Goal: Information Seeking & Learning: Learn about a topic

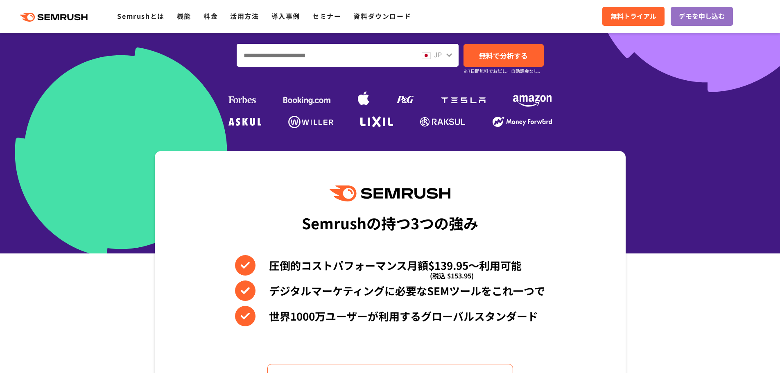
scroll to position [205, 0]
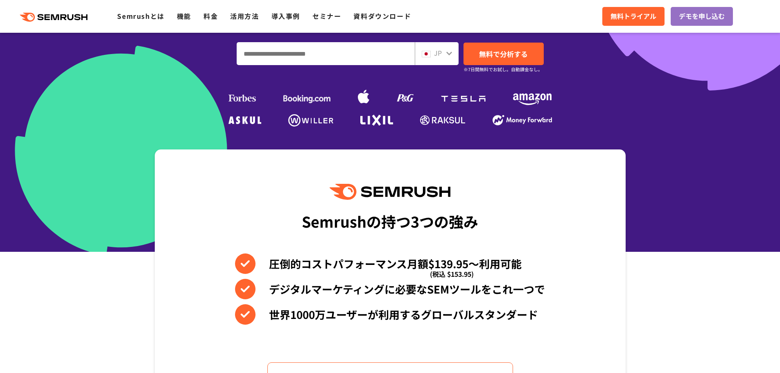
click at [339, 57] on input "ドメイン、キーワードまたはURLを入力してください" at bounding box center [325, 54] width 177 height 22
type input "***"
click at [515, 49] on span "無料で分析する" at bounding box center [503, 54] width 49 height 10
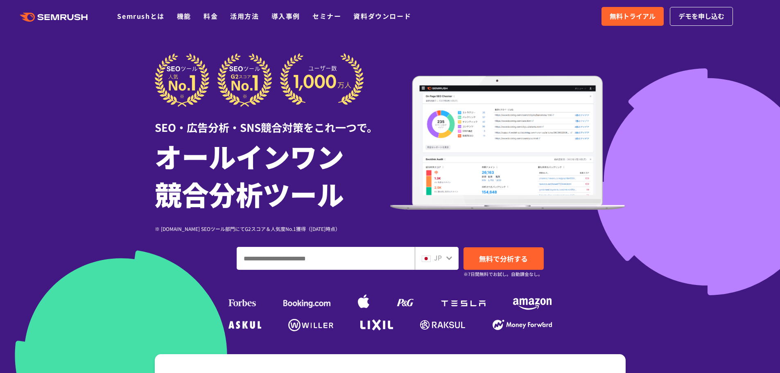
click at [387, 249] on input "ドメイン、キーワードまたはURLを入力してください" at bounding box center [325, 258] width 177 height 22
click at [385, 254] on input "ドメイン、キーワードまたはURLを入力してください" at bounding box center [325, 258] width 177 height 22
type input "*"
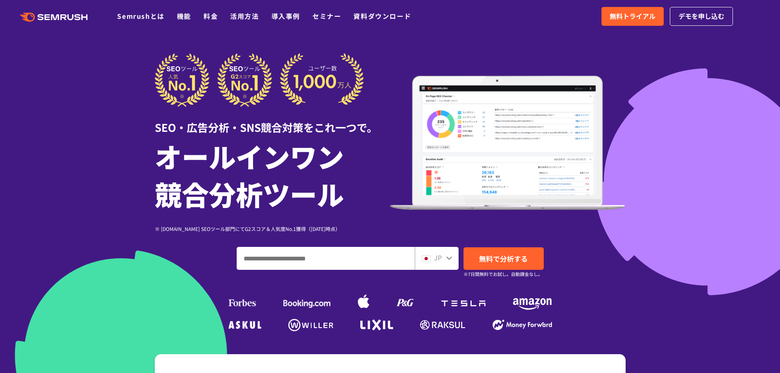
type input "*"
type input "***"
click at [507, 257] on span "無料で分析する" at bounding box center [503, 258] width 49 height 10
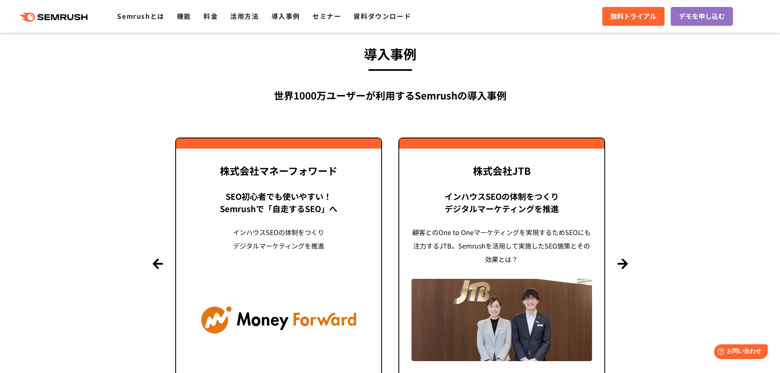
scroll to position [1884, 0]
